Goal: Information Seeking & Learning: Learn about a topic

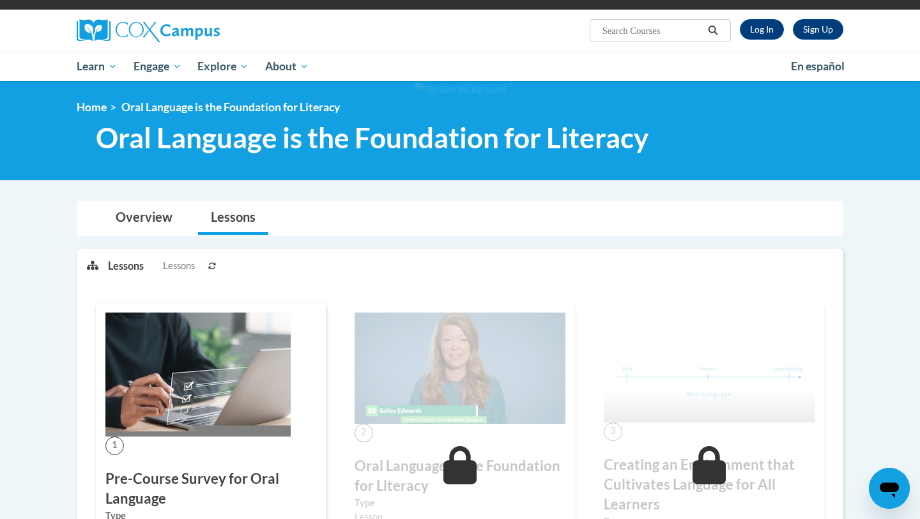
scroll to position [70, 0]
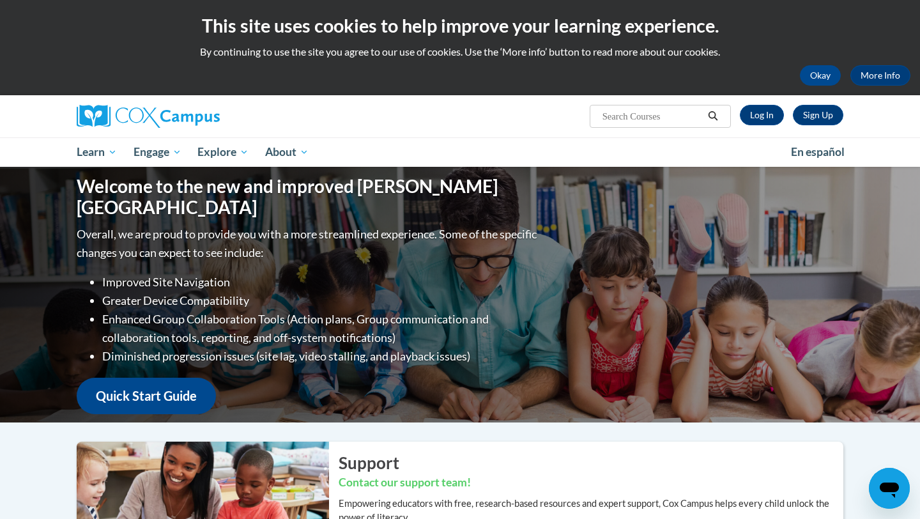
click at [433, 125] on div "Sign Up Log In Search Search..." at bounding box center [591, 111] width 524 height 33
click at [751, 111] on link "Log In" at bounding box center [762, 115] width 44 height 20
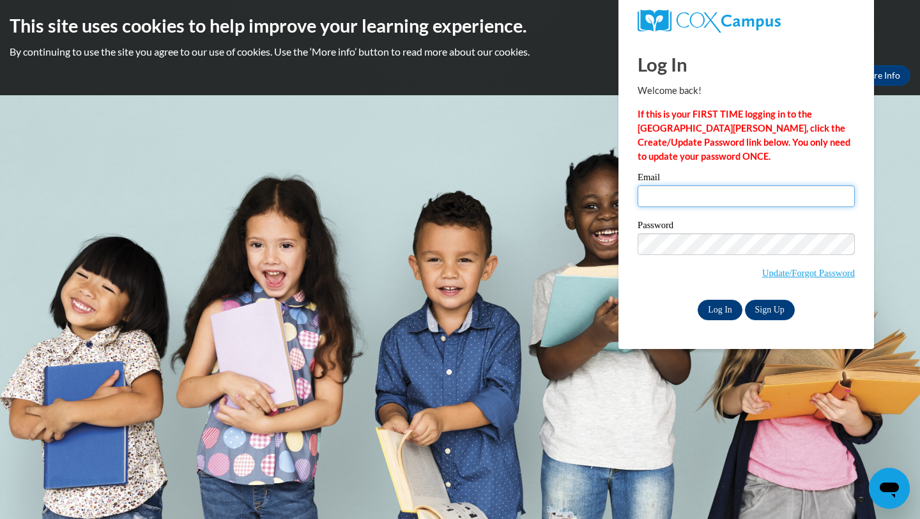
type input "sheadrick5@daltonstate.edu"
click at [707, 314] on input "Log In" at bounding box center [720, 310] width 45 height 20
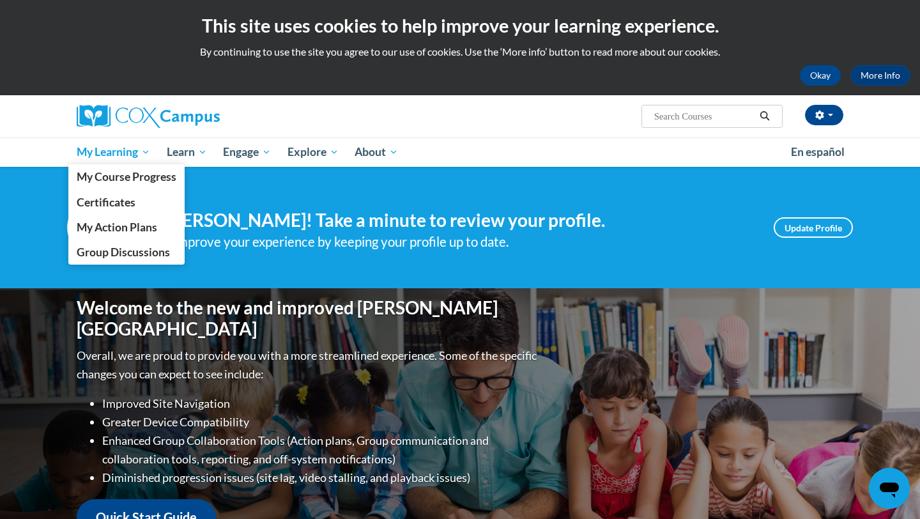
click at [116, 150] on span "My Learning" at bounding box center [113, 151] width 73 height 15
click at [122, 168] on link "My Course Progress" at bounding box center [126, 176] width 116 height 25
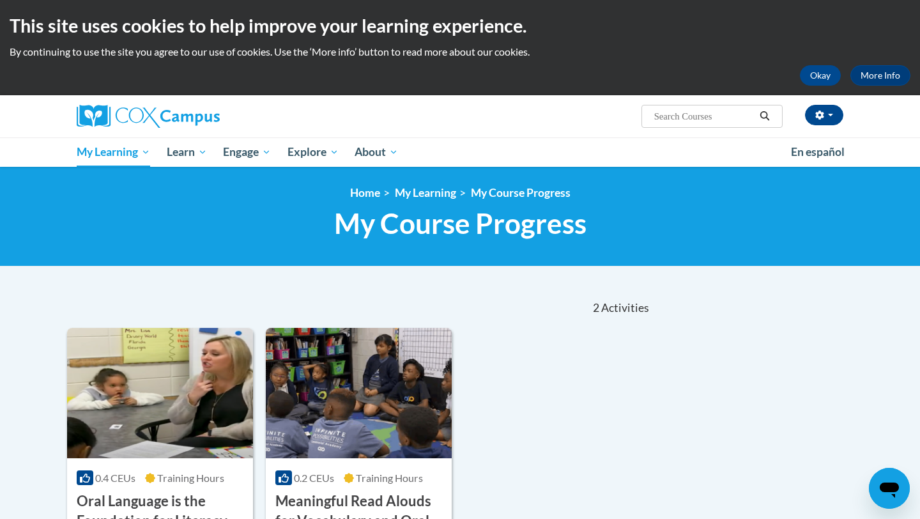
click at [456, 285] on body "This site uses cookies to help improve your learning experience. By continuing …" at bounding box center [460, 466] width 920 height 932
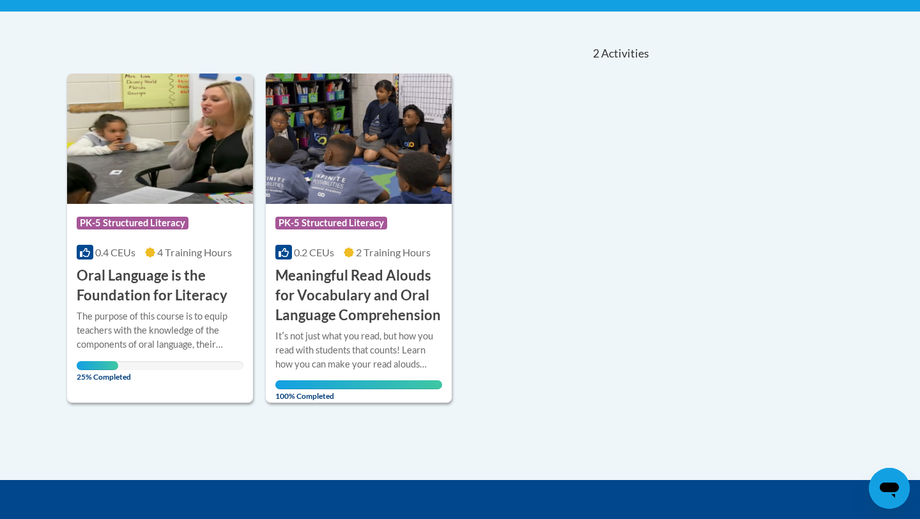
scroll to position [256, 0]
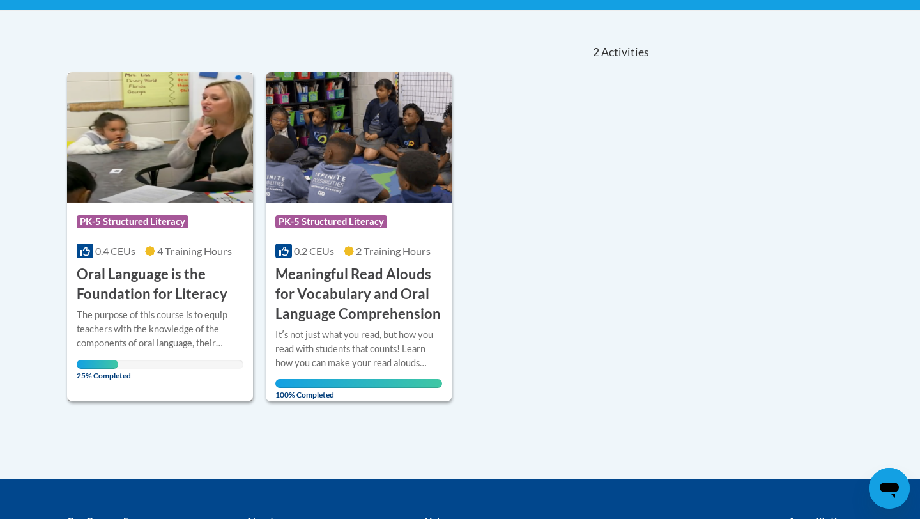
click at [154, 271] on h3 "Oral Language is the Foundation for Literacy" at bounding box center [160, 285] width 167 height 40
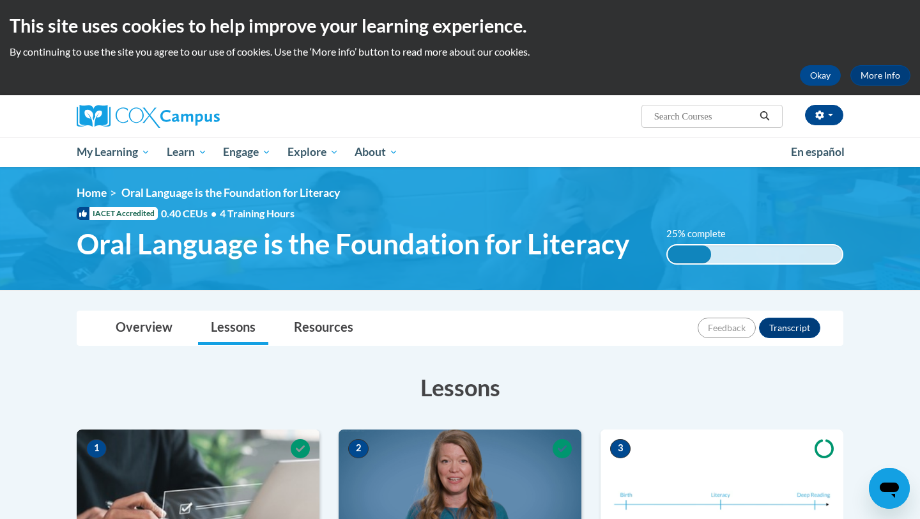
click at [338, 383] on h3 "Lessons" at bounding box center [460, 387] width 767 height 32
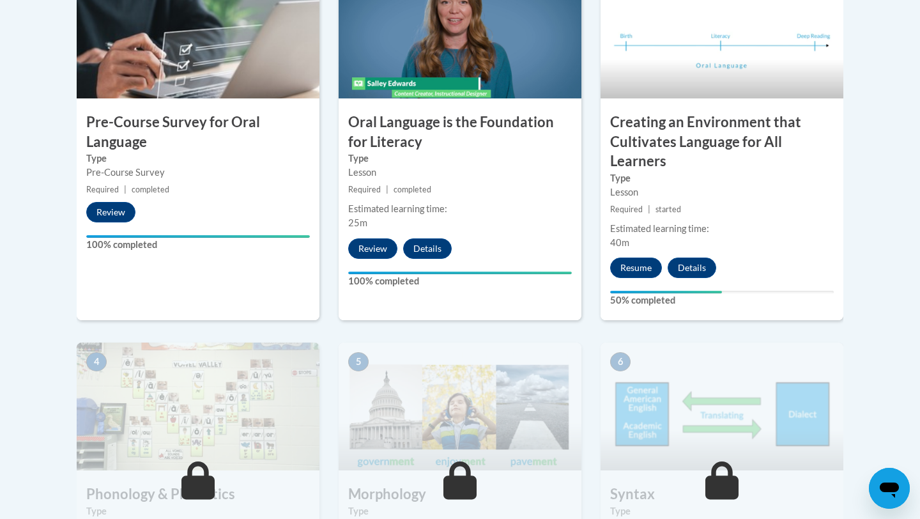
scroll to position [460, 0]
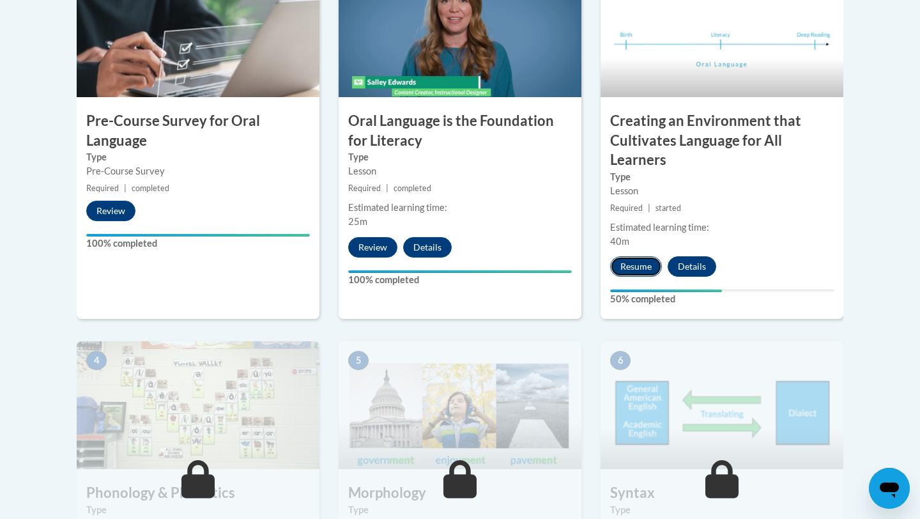
click at [624, 271] on button "Resume" at bounding box center [636, 266] width 52 height 20
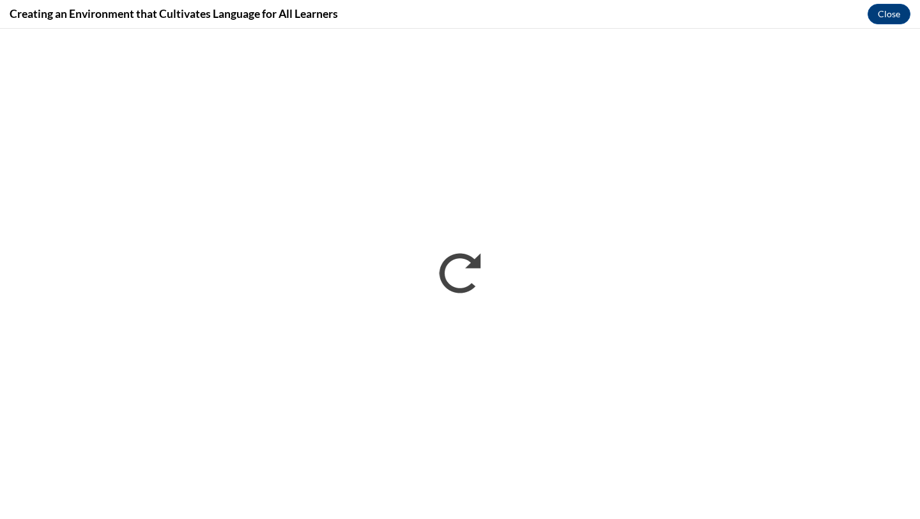
scroll to position [0, 0]
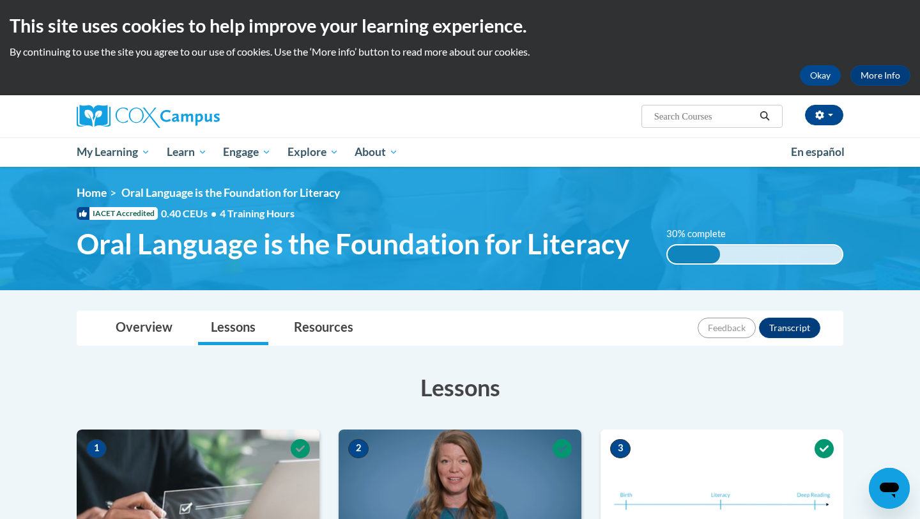
click at [695, 182] on img at bounding box center [460, 228] width 920 height 123
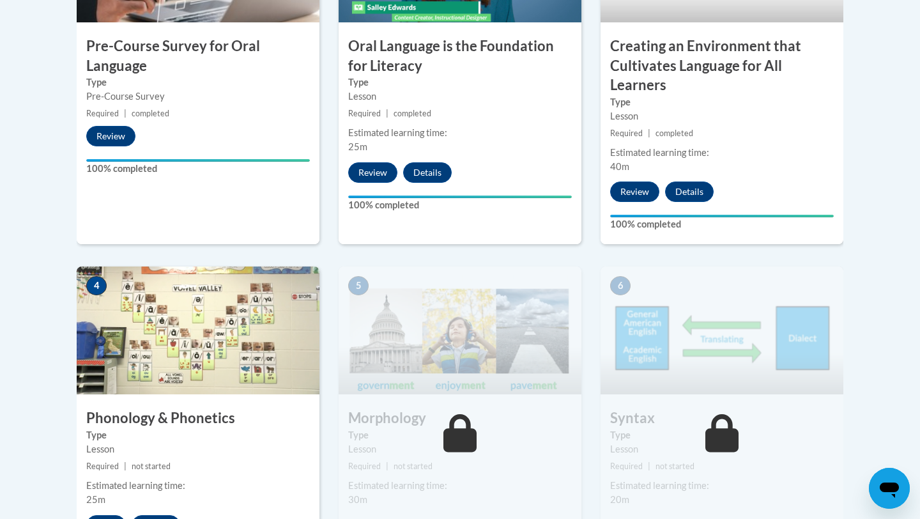
scroll to position [537, 0]
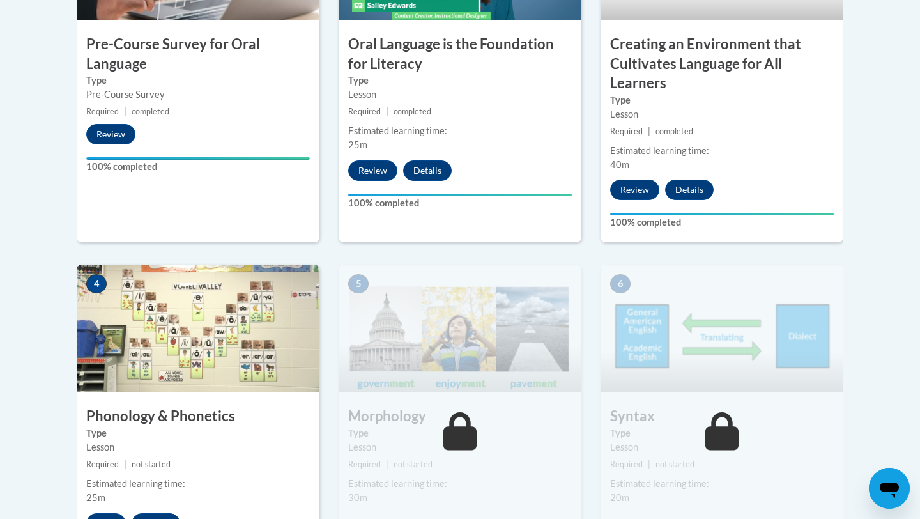
click at [844, 255] on div "Lessons Active Lessons Lessons Preview Activity 1" at bounding box center [460, 523] width 786 height 1402
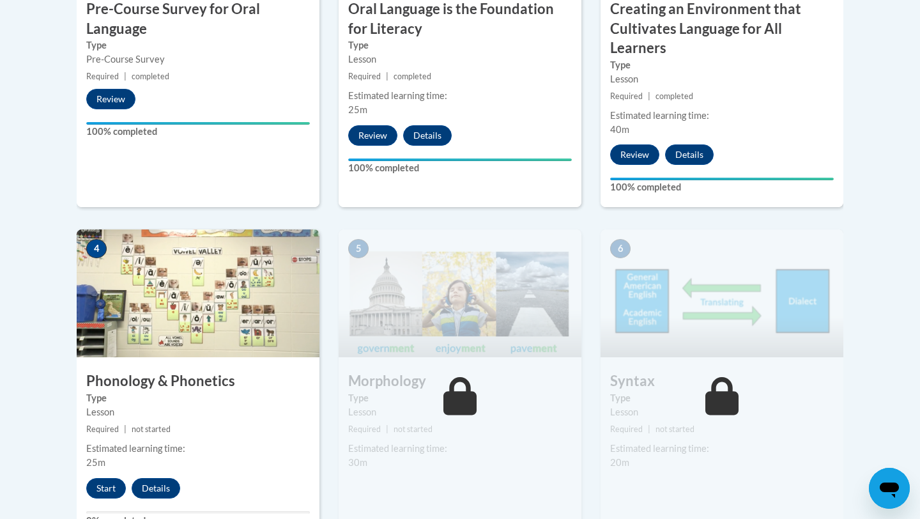
scroll to position [588, 0]
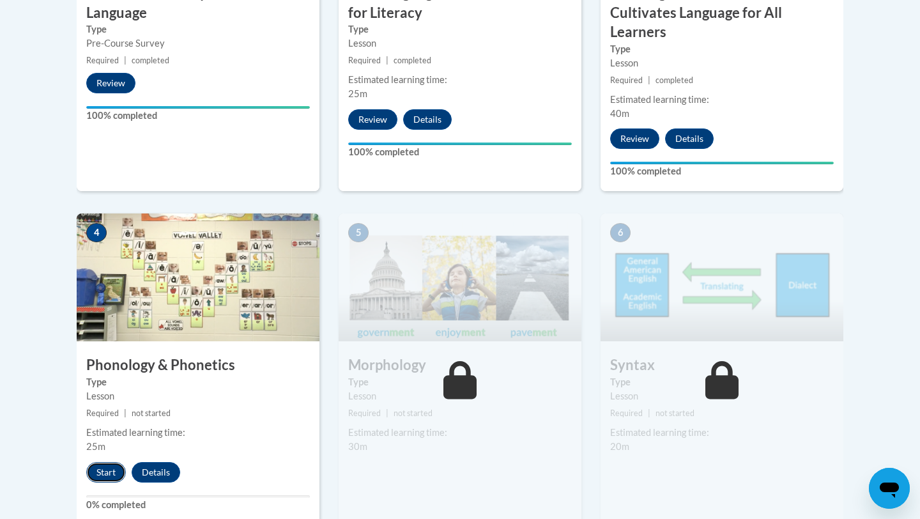
click at [98, 470] on button "Start" at bounding box center [106, 472] width 40 height 20
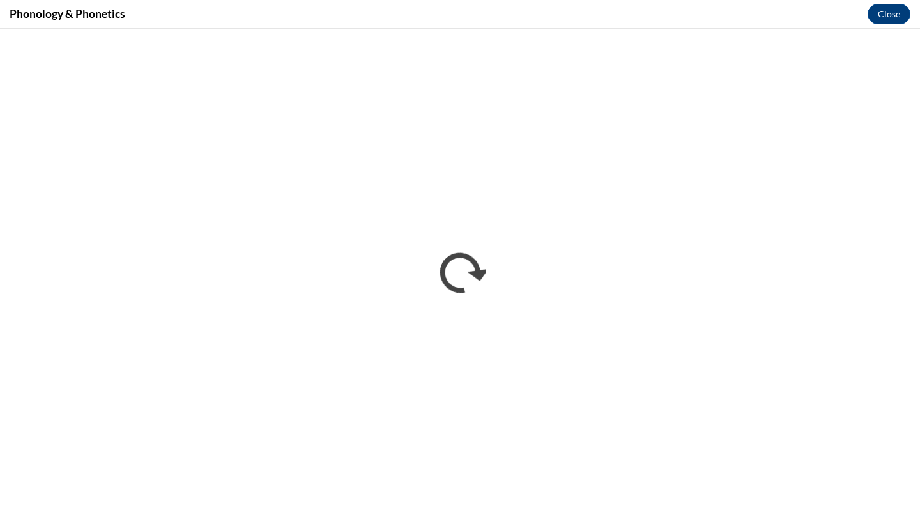
scroll to position [0, 0]
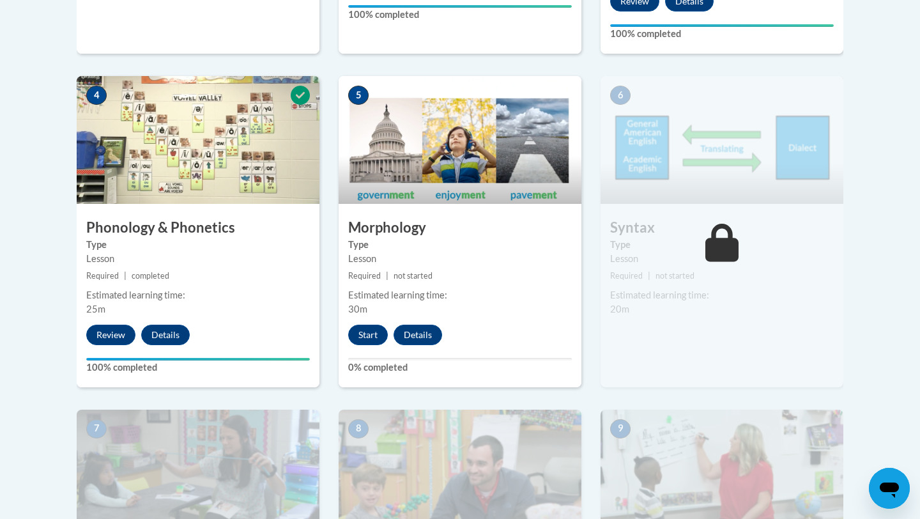
scroll to position [741, 0]
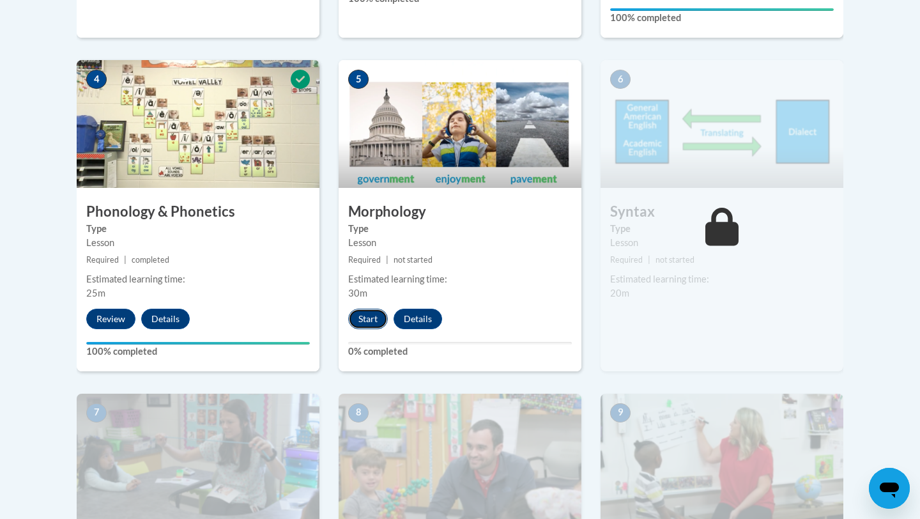
click at [358, 318] on button "Start" at bounding box center [368, 319] width 40 height 20
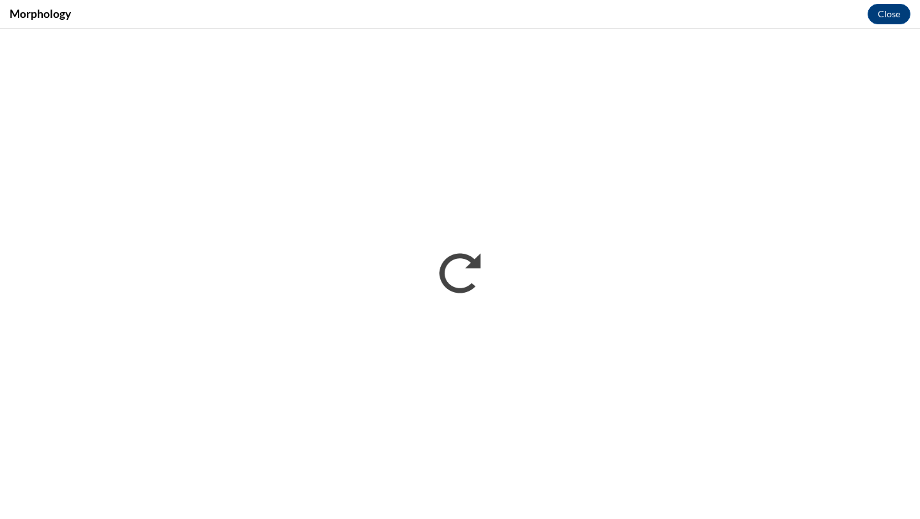
scroll to position [0, 0]
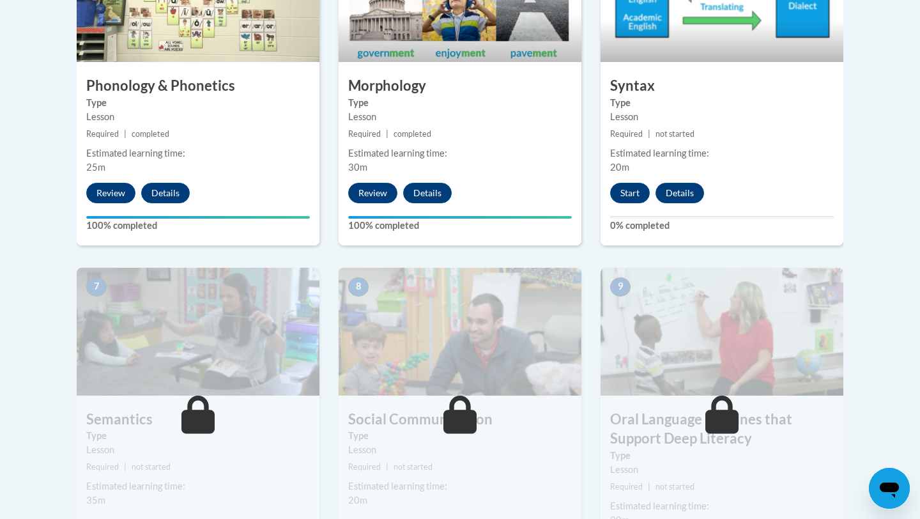
scroll to position [869, 0]
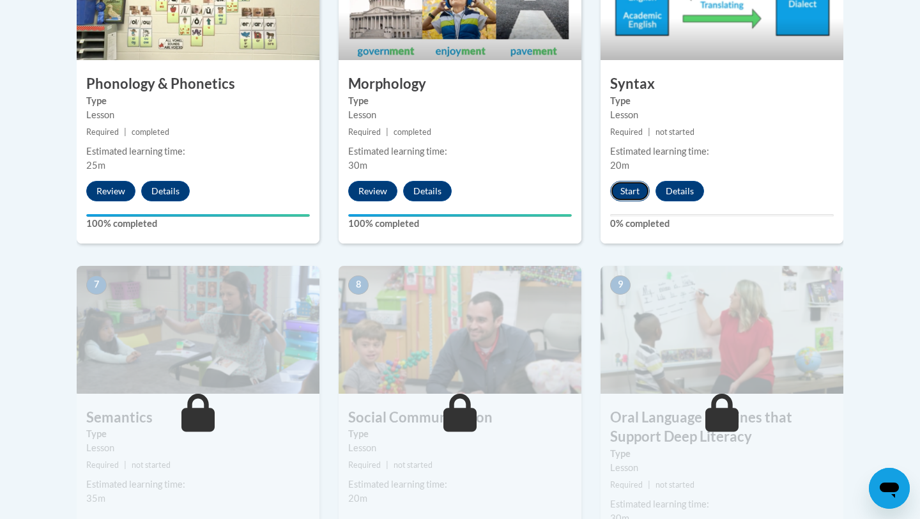
click at [635, 190] on button "Start" at bounding box center [630, 191] width 40 height 20
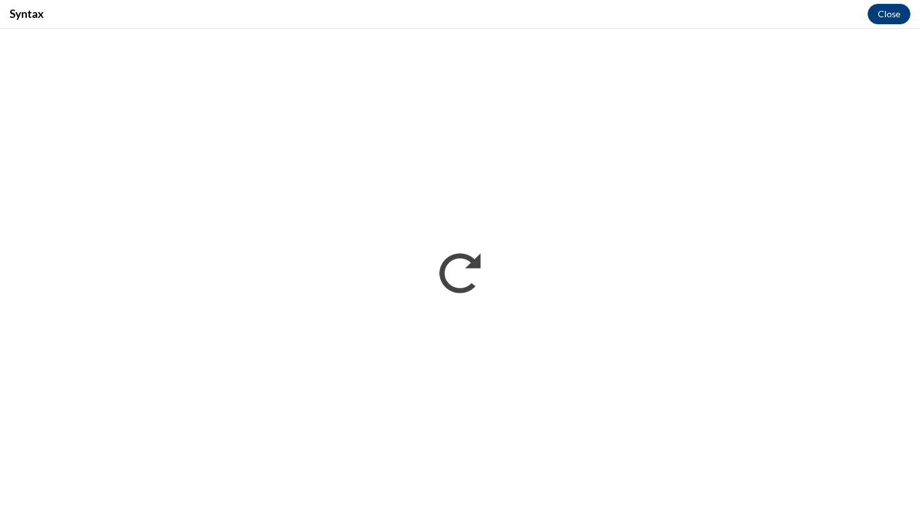
scroll to position [0, 0]
